Goal: Task Accomplishment & Management: Complete application form

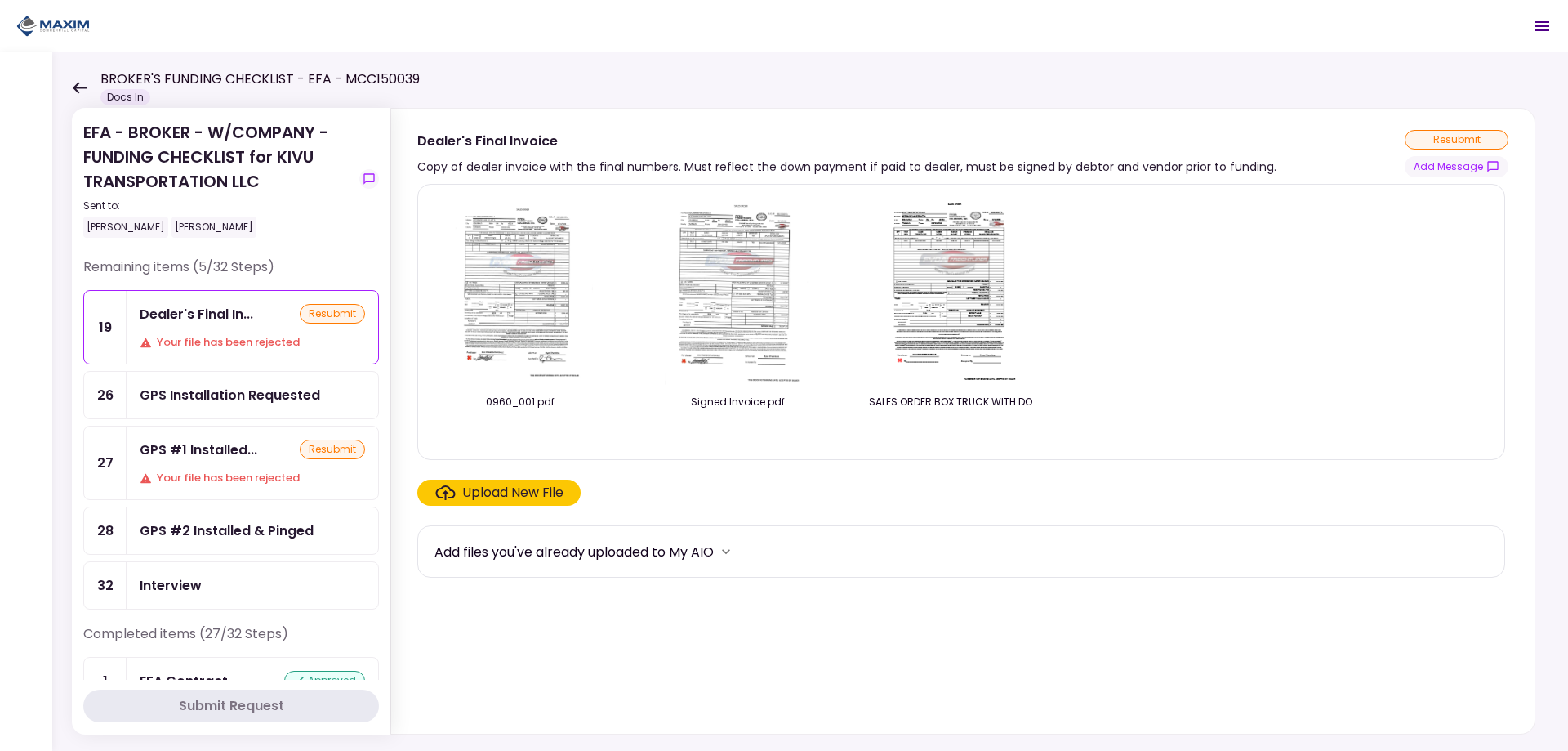
click at [224, 455] on div "GPS #1 Installed..." at bounding box center [198, 449] width 117 height 20
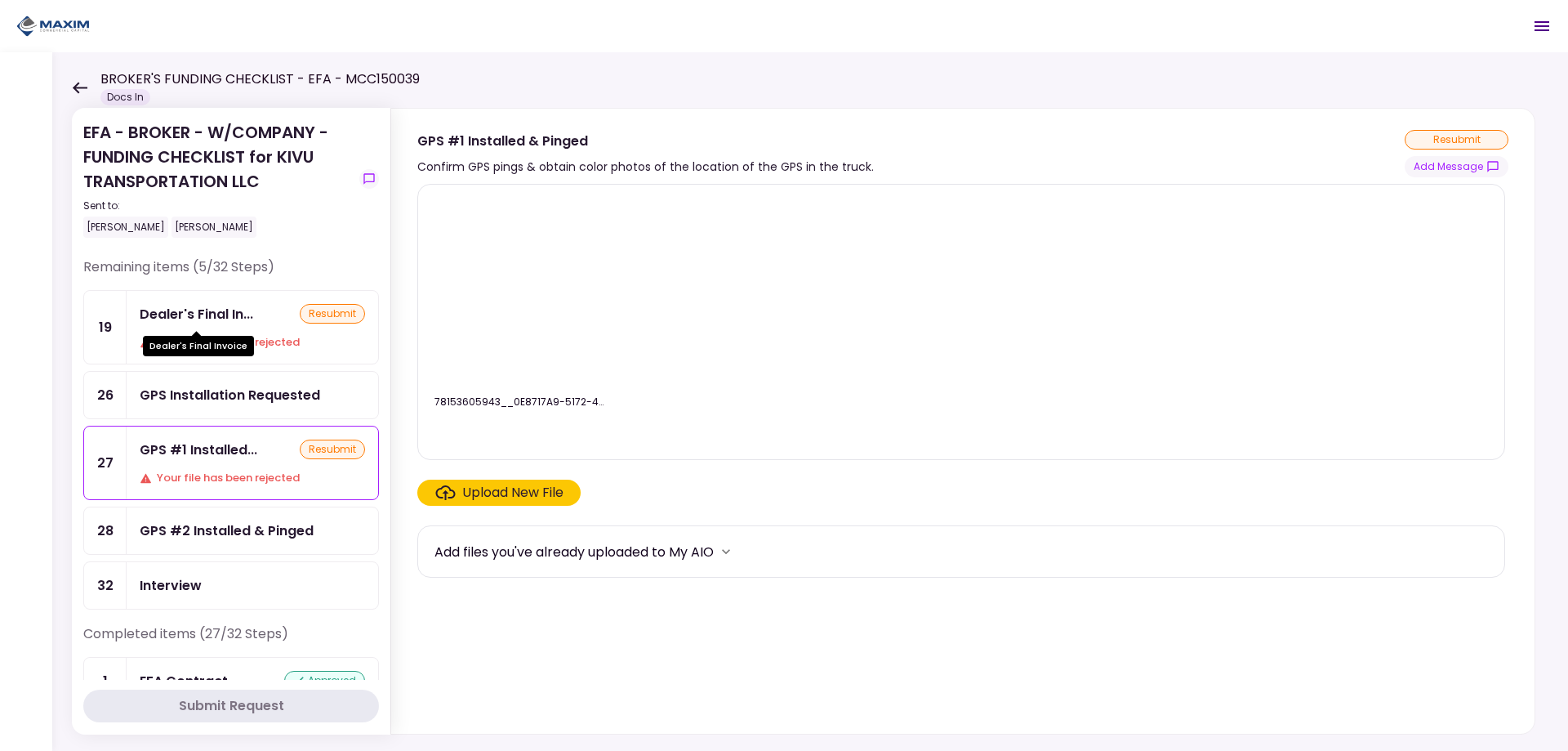
click at [249, 314] on div "Dealer's Final In..." at bounding box center [196, 314] width 114 height 20
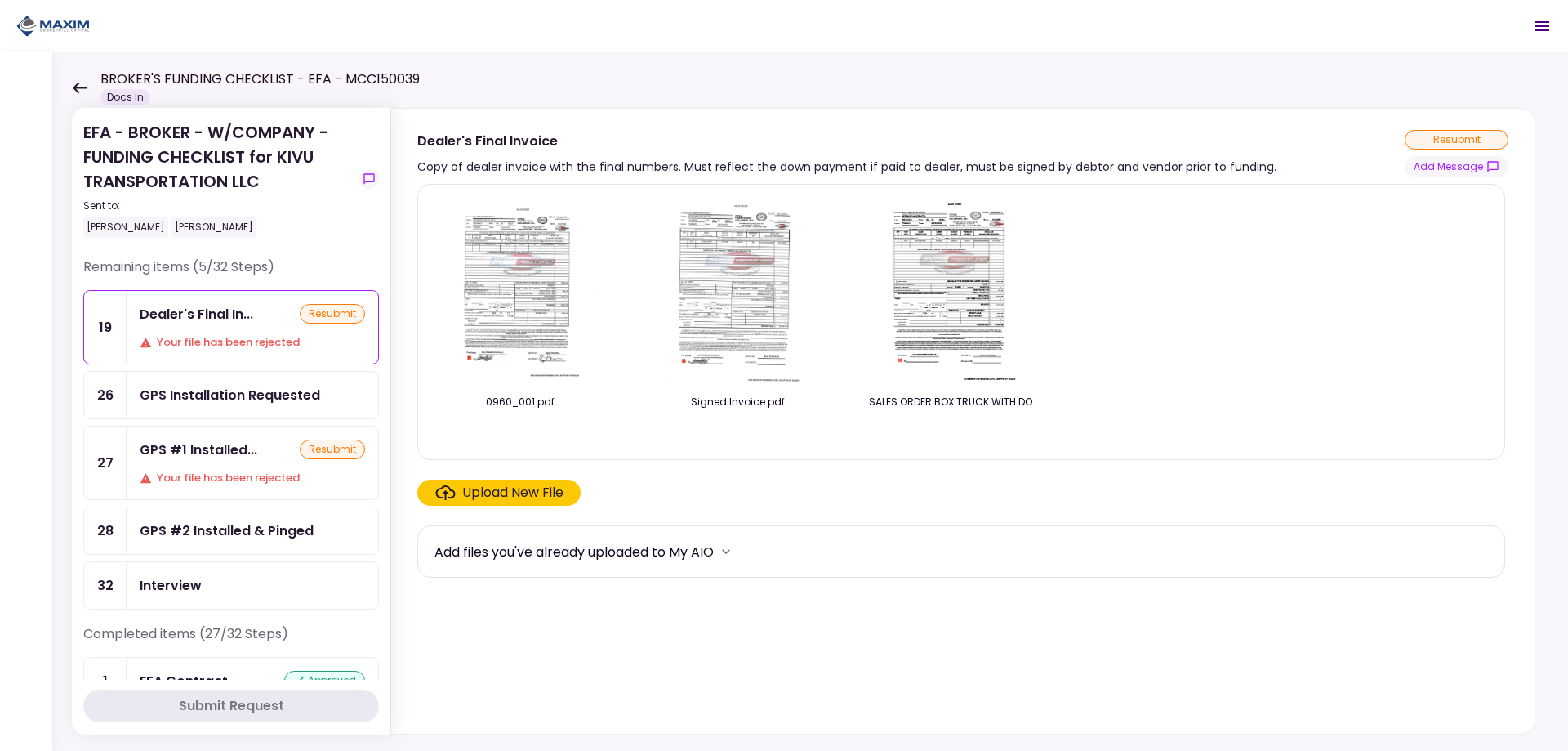
click at [466, 498] on div "Upload New File" at bounding box center [512, 492] width 101 height 20
click at [0, 0] on input "Upload New File" at bounding box center [0, 0] width 0 height 0
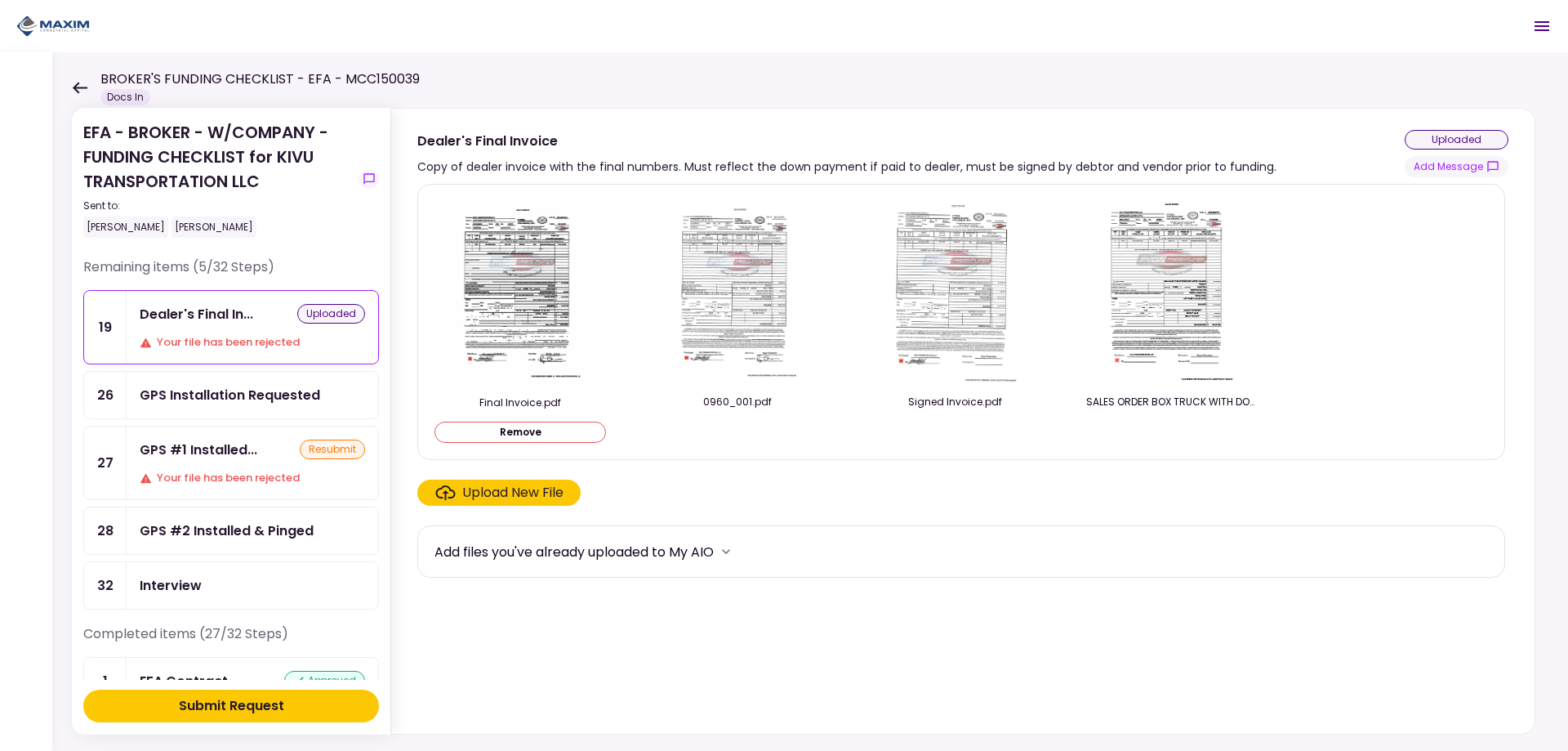
click at [469, 489] on div "Upload New File" at bounding box center [512, 492] width 101 height 20
click at [0, 0] on input "Upload New File" at bounding box center [0, 0] width 0 height 0
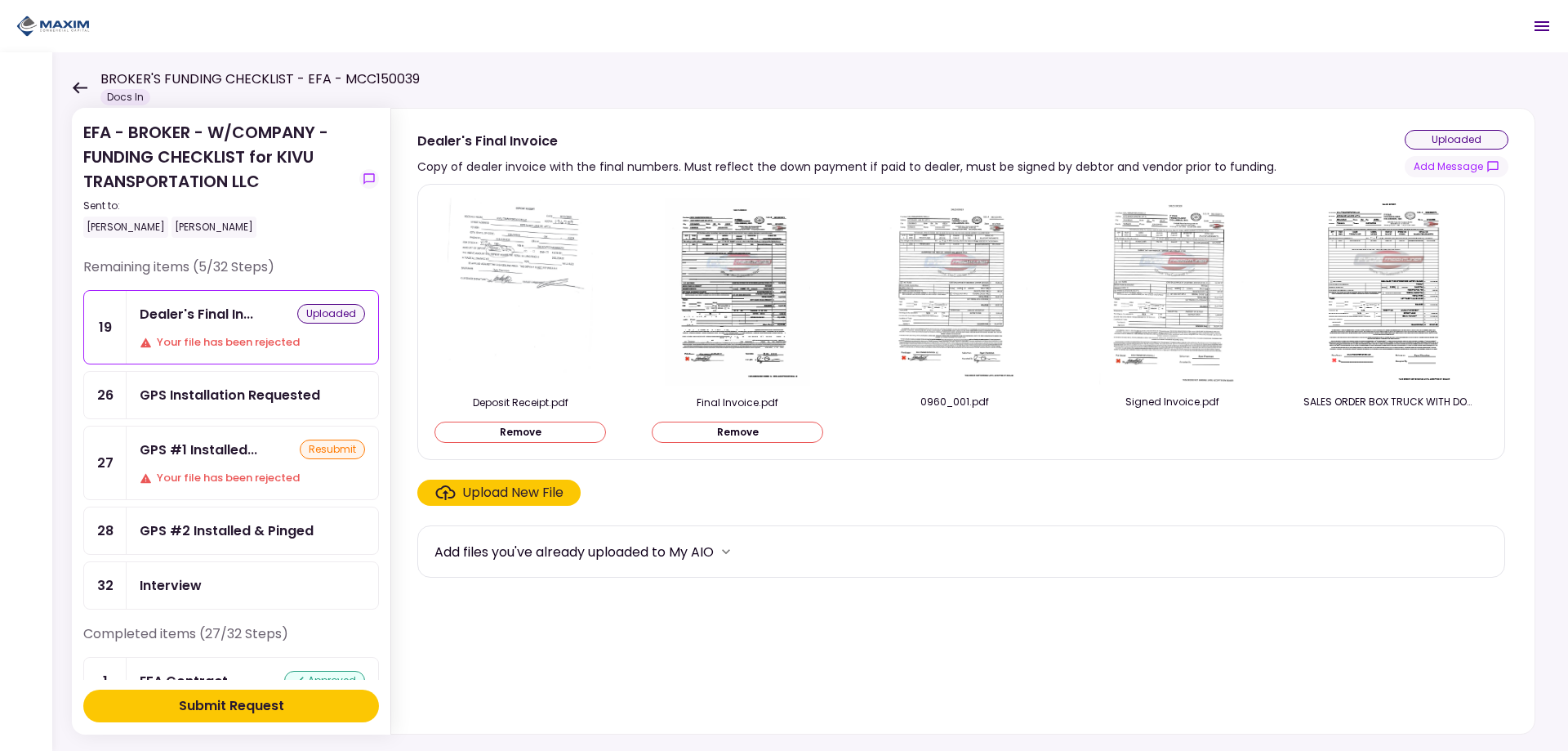
click at [295, 707] on button "Submit Request" at bounding box center [231, 705] width 296 height 32
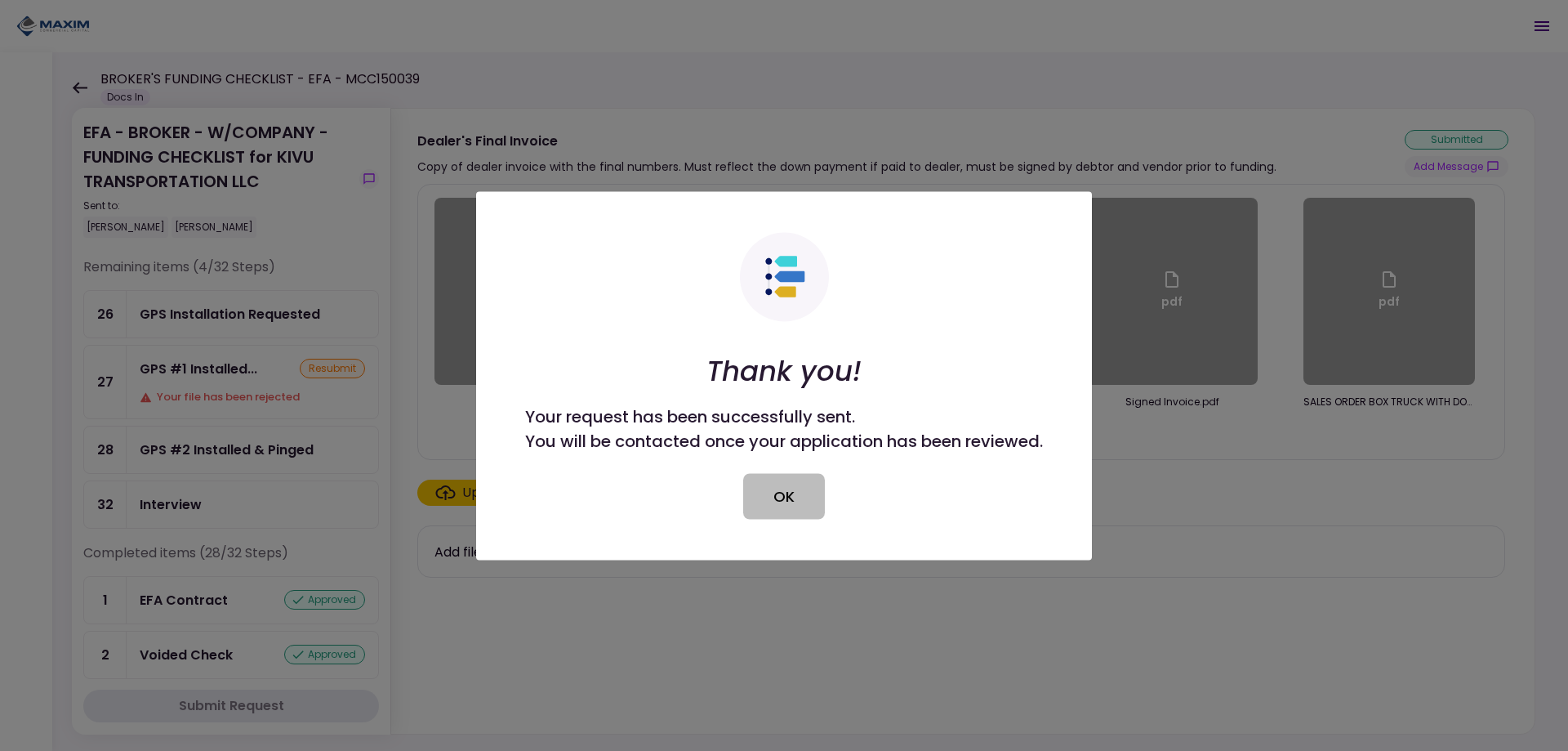
click at [790, 498] on button "OK" at bounding box center [784, 496] width 82 height 46
